Goal: Transaction & Acquisition: Book appointment/travel/reservation

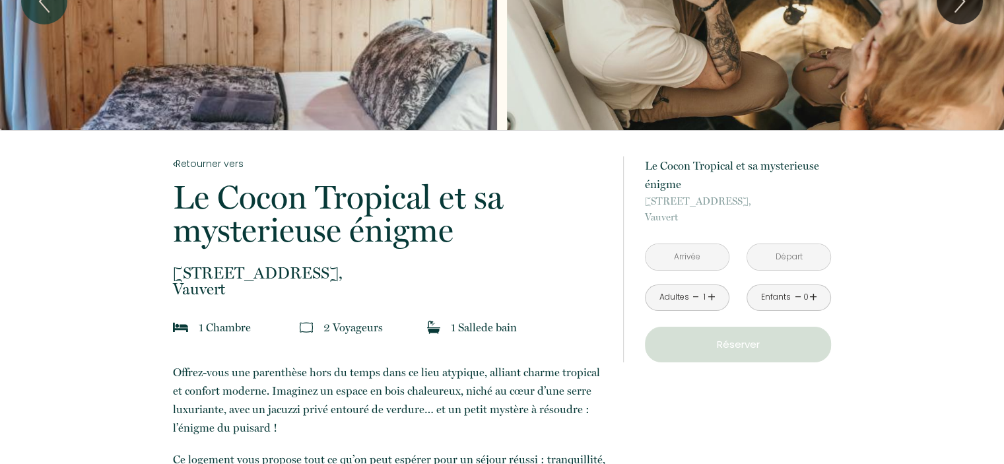
scroll to position [132, 0]
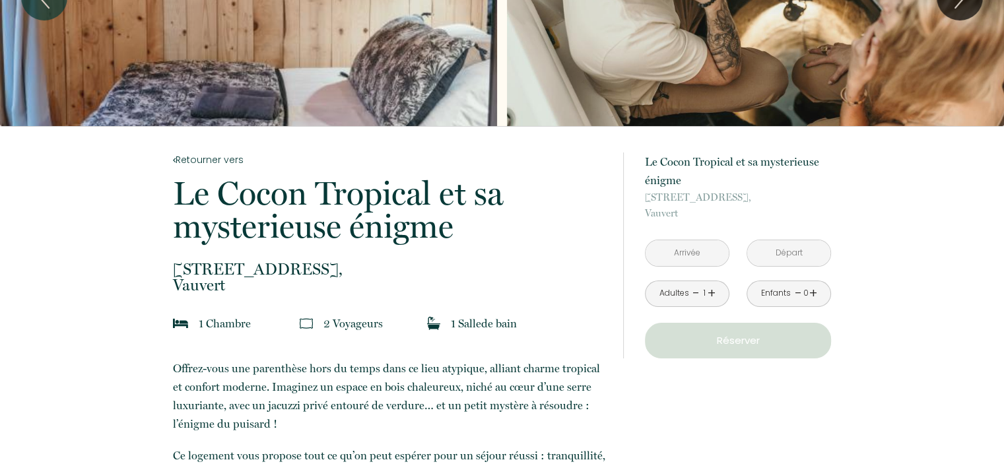
click at [680, 253] on input "text" at bounding box center [687, 253] width 83 height 26
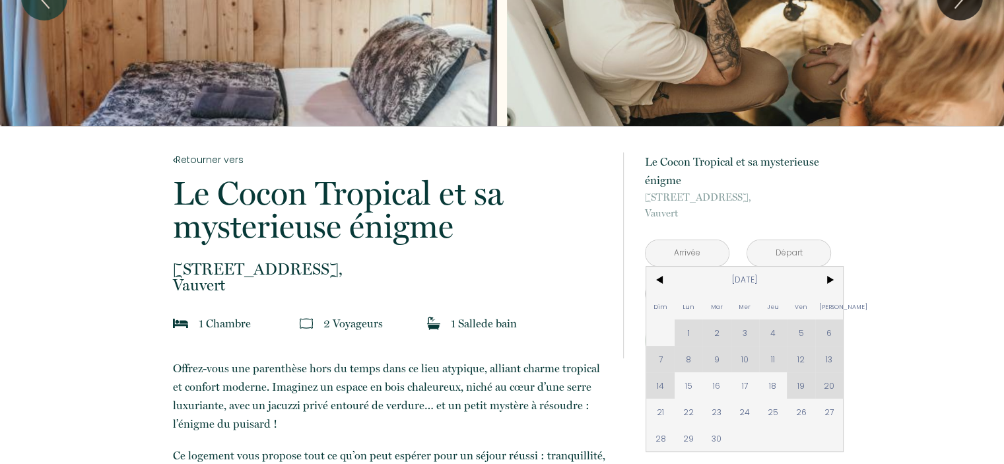
click at [801, 385] on div "Dim Lun Mar Mer Jeu Ven Sam 1 2 3 4 5 6 7 8 9 10 11 12 13 14 15 16 17 18 19 20 …" at bounding box center [744, 359] width 197 height 185
click at [776, 381] on span "18" at bounding box center [773, 385] width 28 height 26
type input "[DATE]"
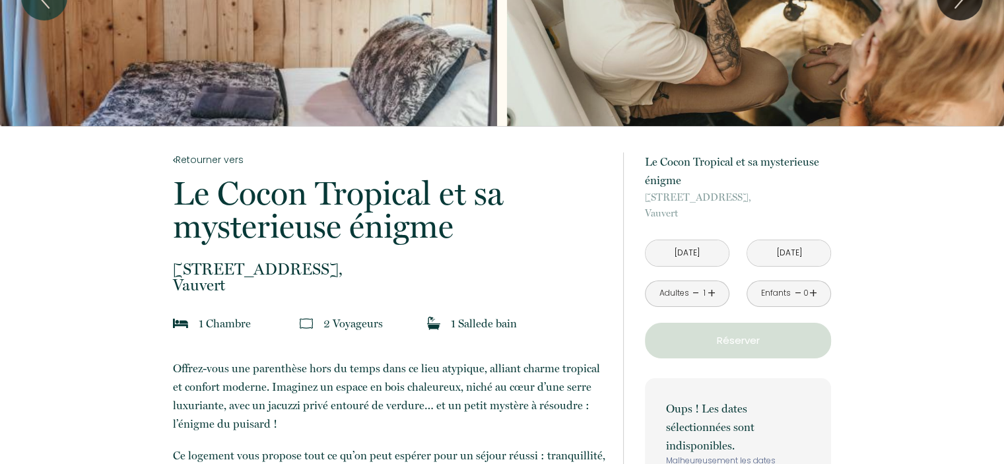
click at [684, 249] on input "[DATE]" at bounding box center [687, 253] width 83 height 26
click at [788, 253] on input "[DATE]" at bounding box center [788, 253] width 83 height 26
click at [782, 252] on input "[DATE]" at bounding box center [788, 253] width 83 height 26
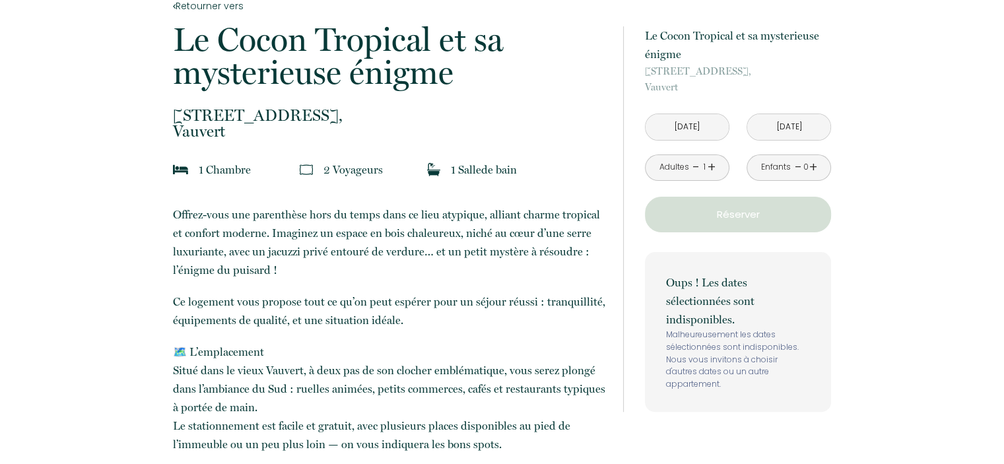
click at [681, 125] on input "[DATE]" at bounding box center [687, 127] width 83 height 26
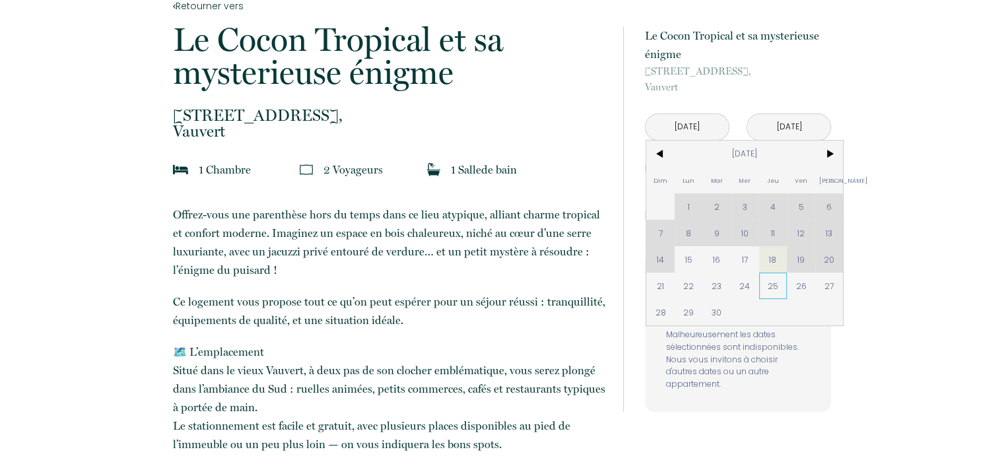
click at [770, 286] on span "25" at bounding box center [773, 286] width 28 height 26
click at [776, 283] on p "Oups ! Les dates sélectionnées sont indisponibles." at bounding box center [738, 300] width 144 height 55
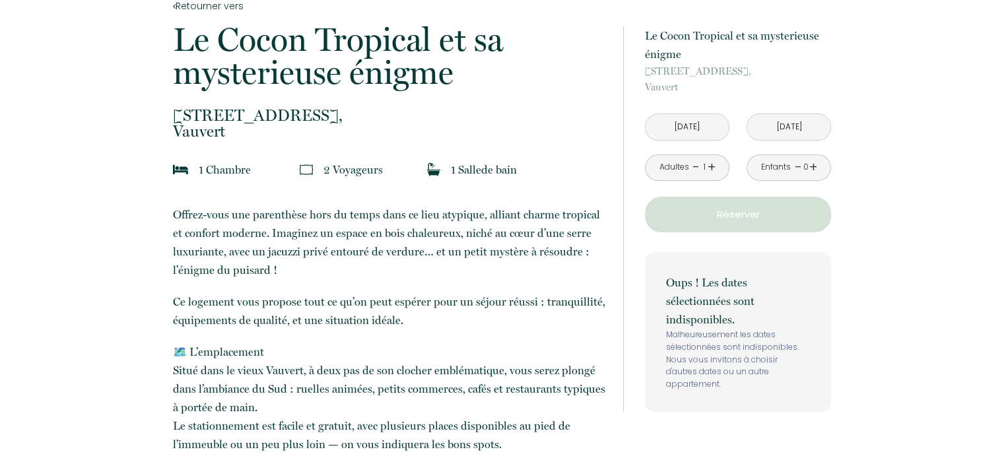
type input "[DATE]"
click at [771, 131] on input "[DATE]" at bounding box center [788, 127] width 83 height 26
click at [743, 214] on p "Réserver" at bounding box center [738, 215] width 177 height 16
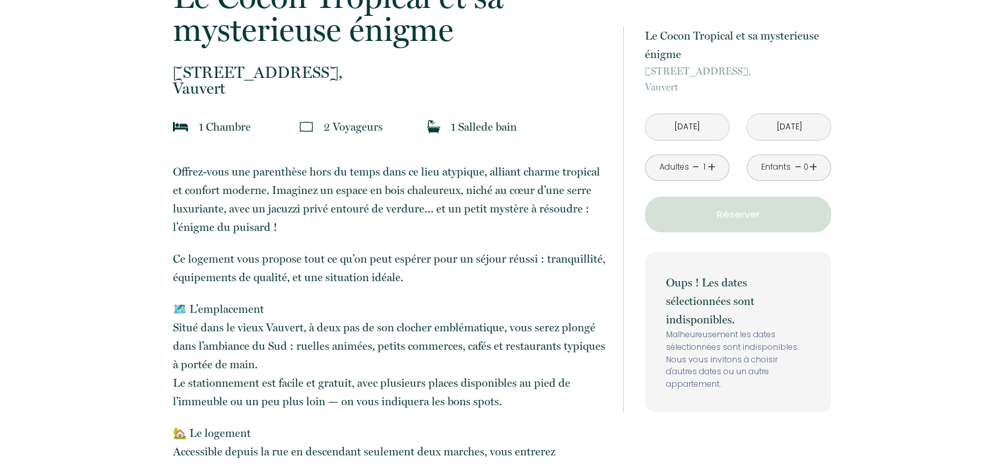
scroll to position [352, 0]
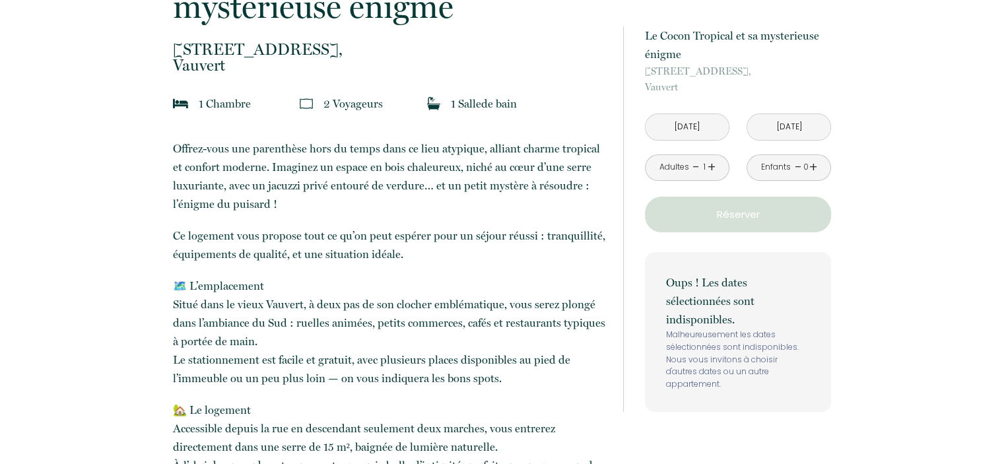
click at [720, 294] on p "Oups ! Les dates sélectionnées sont indisponibles." at bounding box center [738, 300] width 144 height 55
click at [696, 125] on input "[DATE]" at bounding box center [687, 127] width 83 height 26
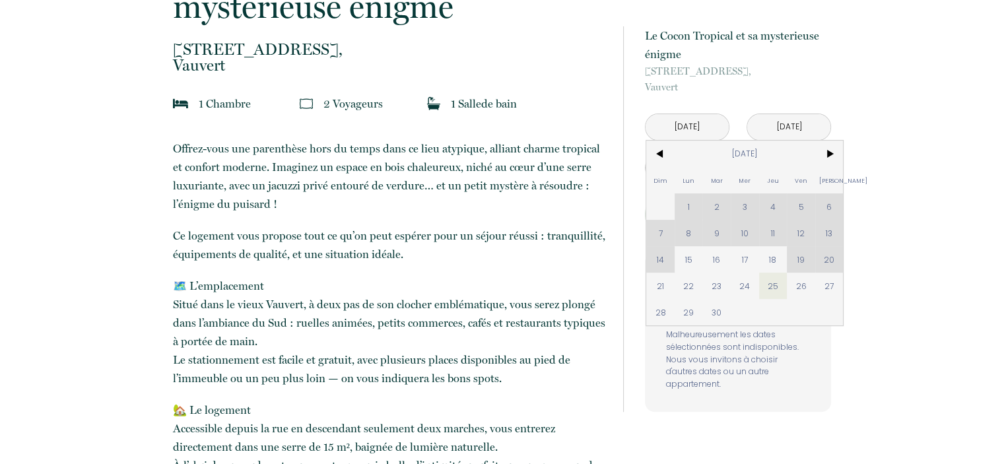
click at [772, 232] on div "Dim Lun Mar Mer Jeu Ven Sam 1 2 3 4 5 6 7 8 9 10 11 12 13 14 15 16 17 18 19 20 …" at bounding box center [744, 233] width 197 height 185
click at [829, 152] on span ">" at bounding box center [829, 154] width 28 height 26
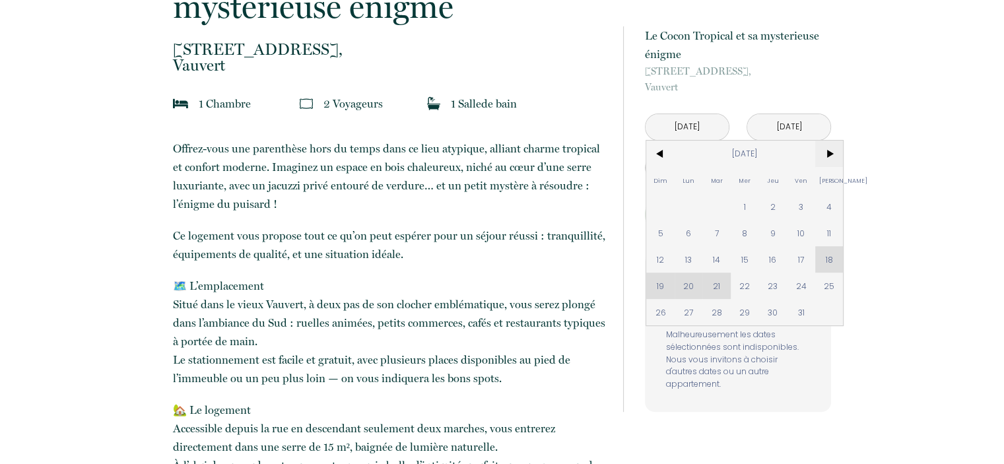
click at [829, 150] on span ">" at bounding box center [829, 154] width 28 height 26
